Goal: Obtain resource: Obtain resource

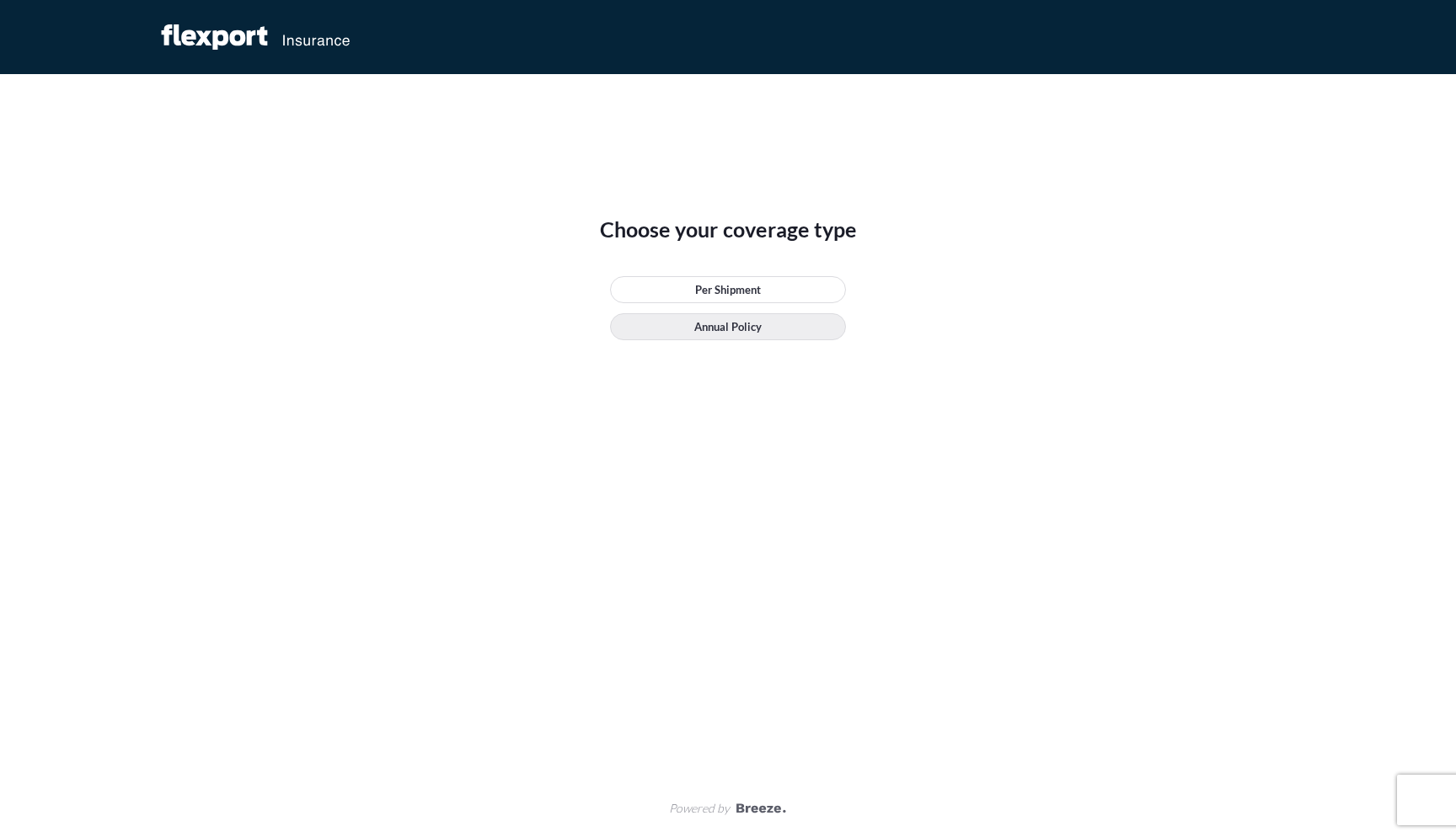
click at [700, 322] on p "Annual Policy" at bounding box center [727, 326] width 67 height 17
click at [710, 281] on link "Per Shipment" at bounding box center [728, 290] width 236 height 27
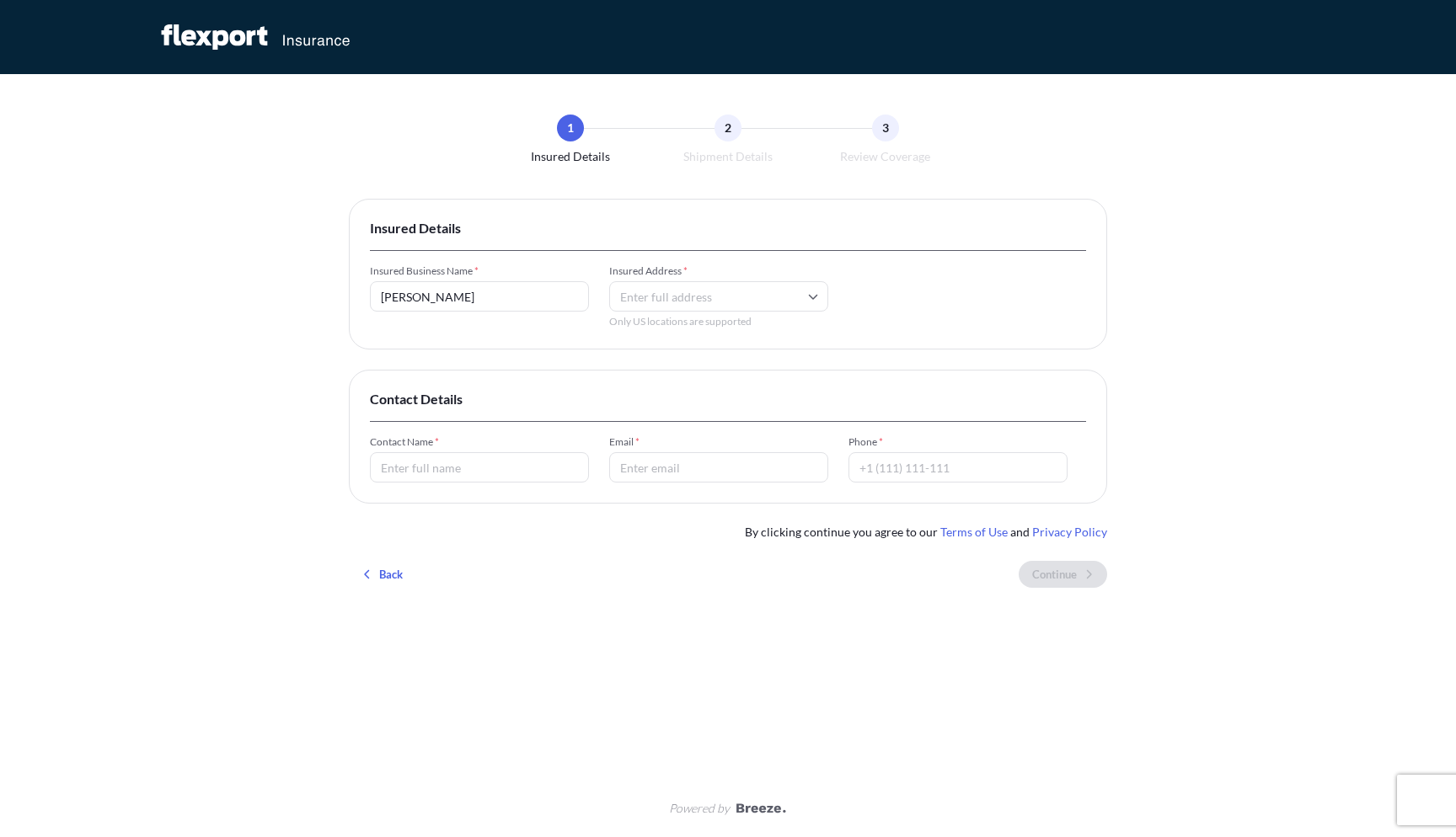
type input "[PERSON_NAME]"
